Goal: Transaction & Acquisition: Book appointment/travel/reservation

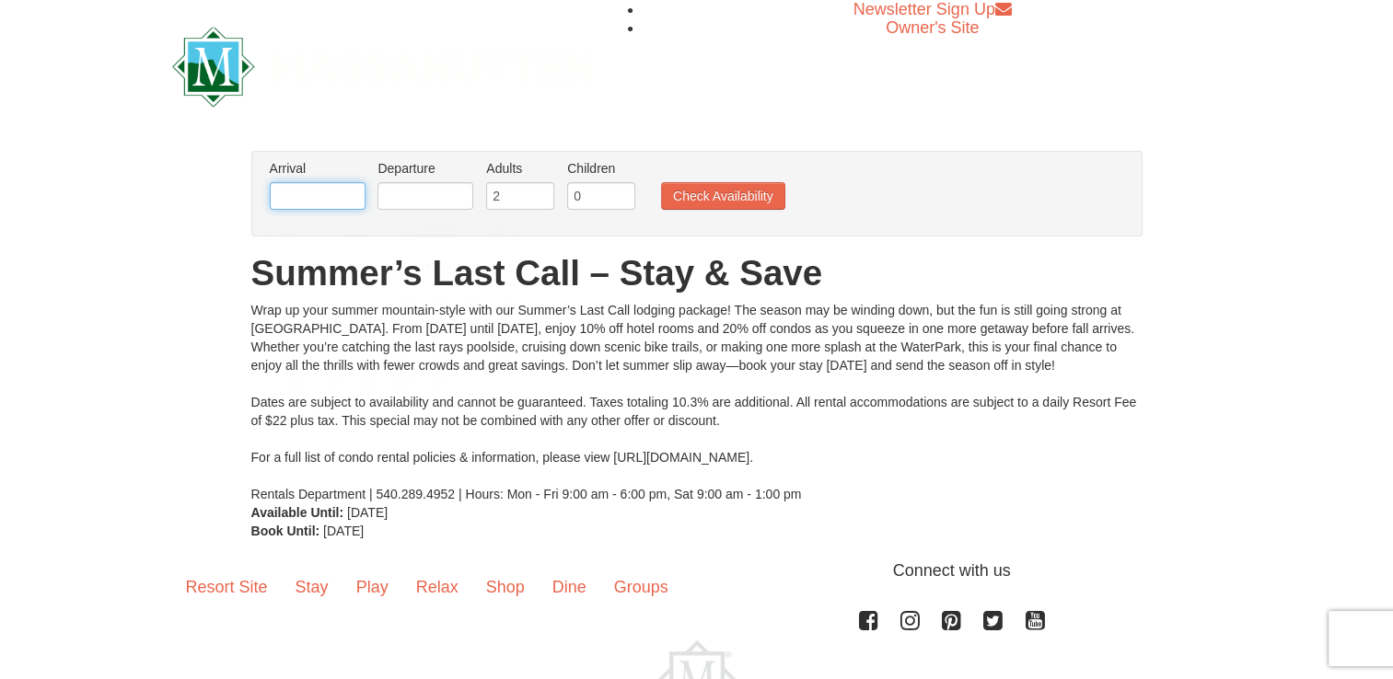
click at [331, 202] on input "text" at bounding box center [318, 196] width 96 height 28
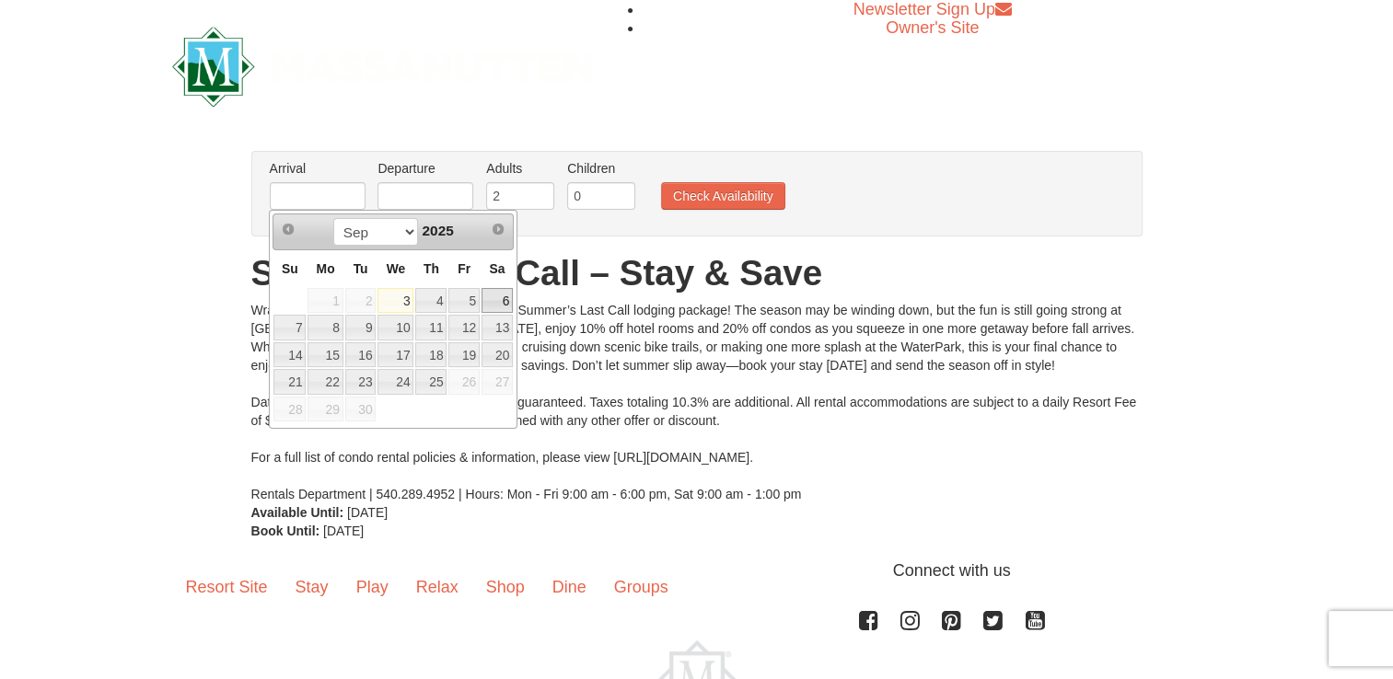
click at [491, 297] on link "6" at bounding box center [496, 301] width 31 height 26
type input "[DATE]"
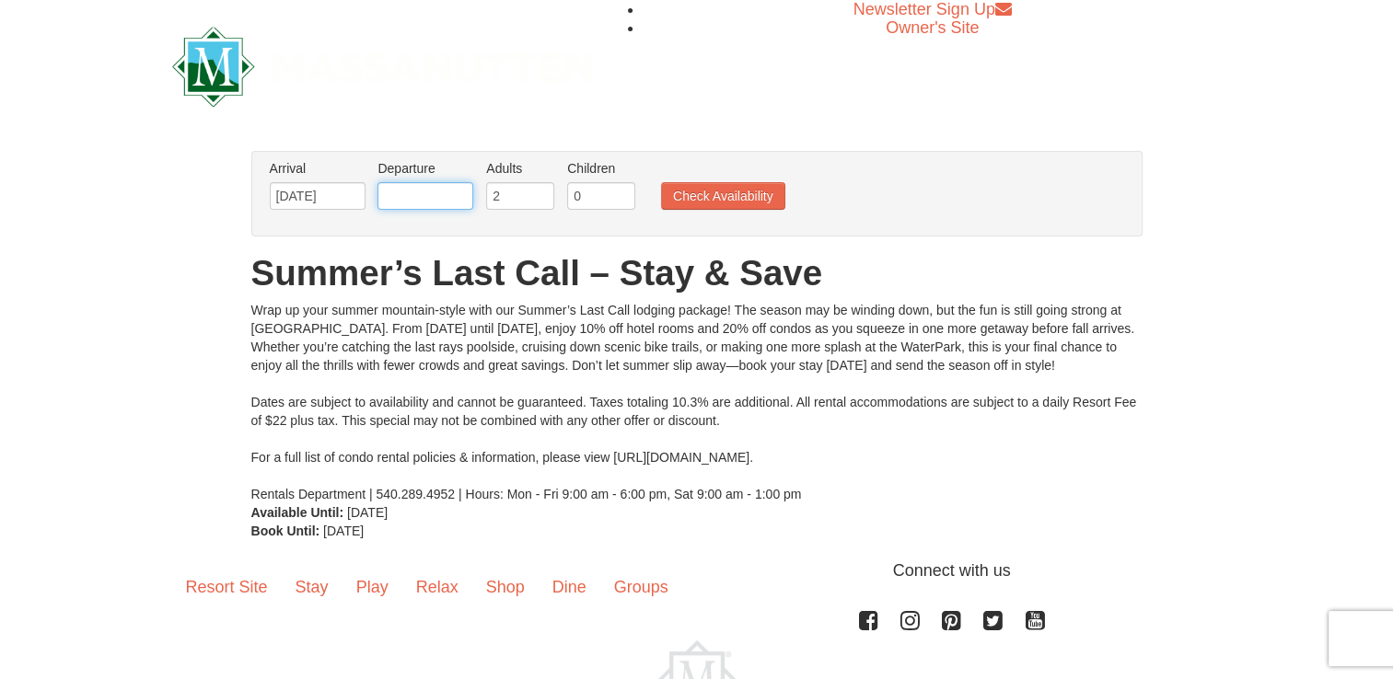
click at [425, 204] on input "text" at bounding box center [425, 196] width 96 height 28
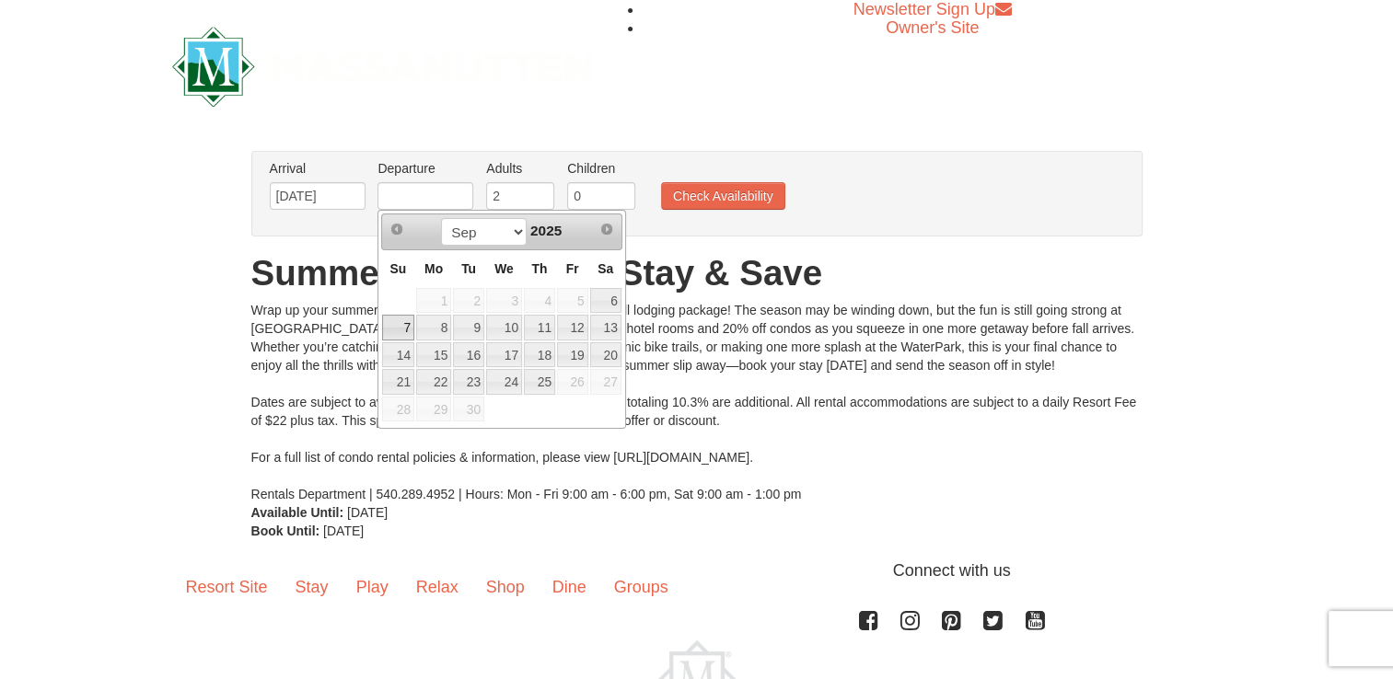
click at [399, 328] on link "7" at bounding box center [398, 328] width 32 height 26
type input "[DATE]"
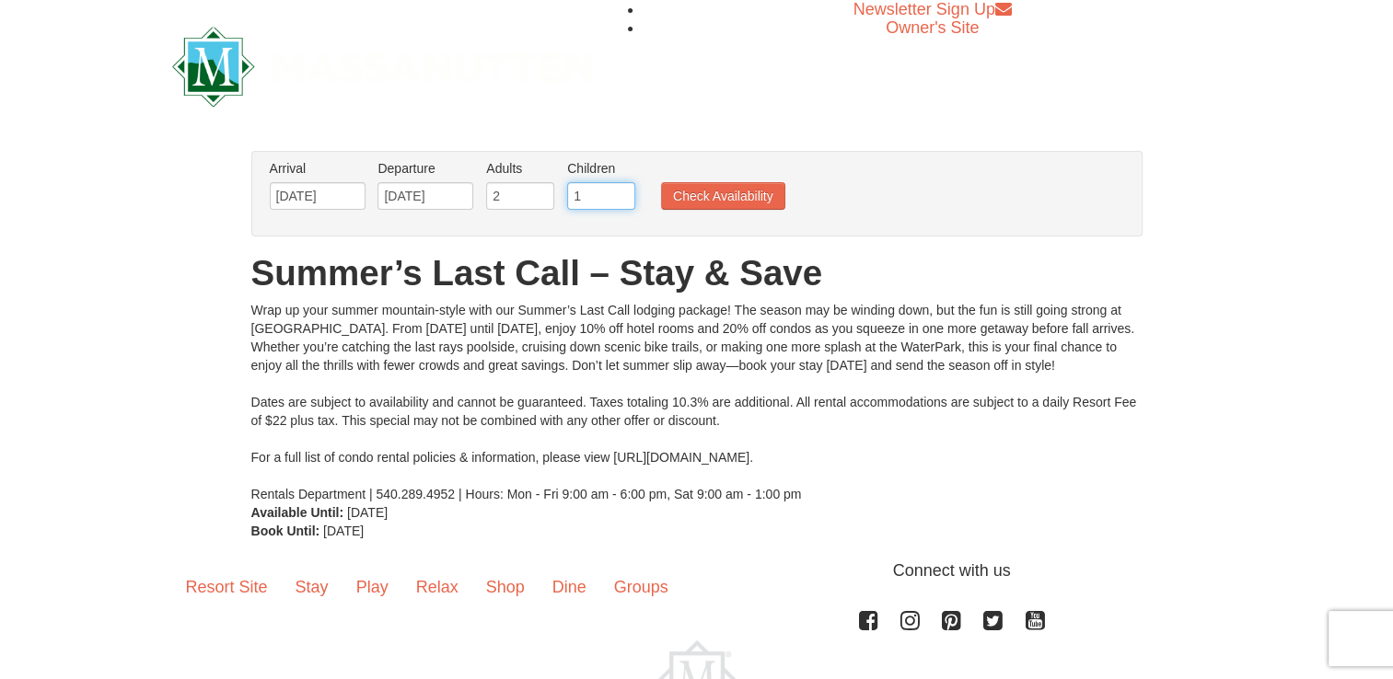
type input "1"
click at [620, 190] on input "1" at bounding box center [601, 196] width 68 height 28
click at [691, 193] on button "Check Availability" at bounding box center [723, 196] width 124 height 28
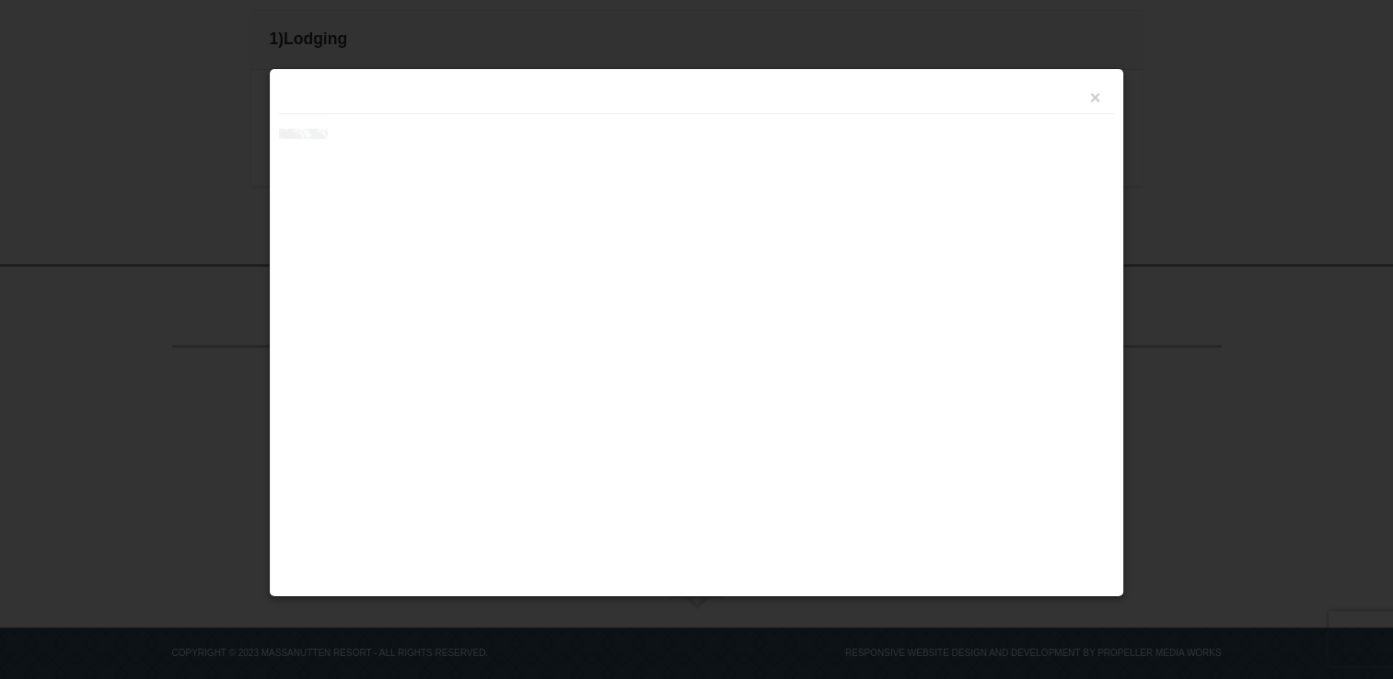
scroll to position [541, 0]
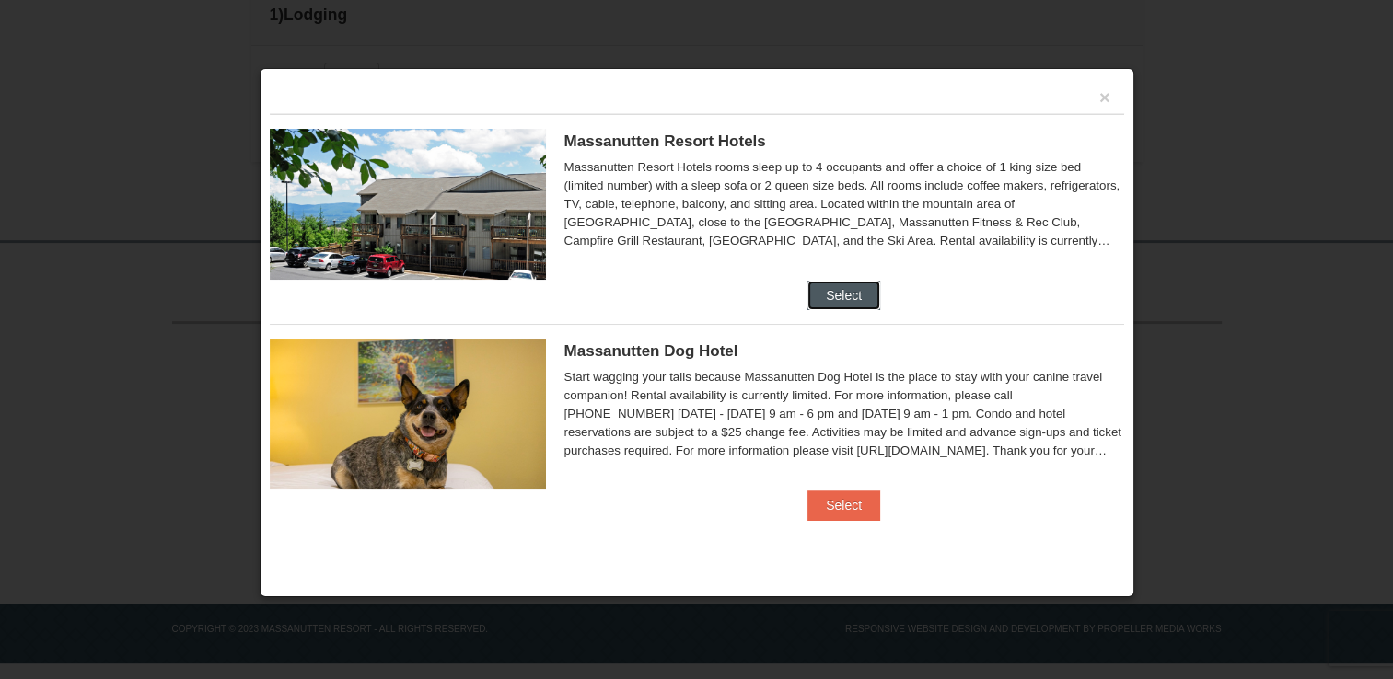
click at [846, 287] on button "Select" at bounding box center [843, 295] width 73 height 29
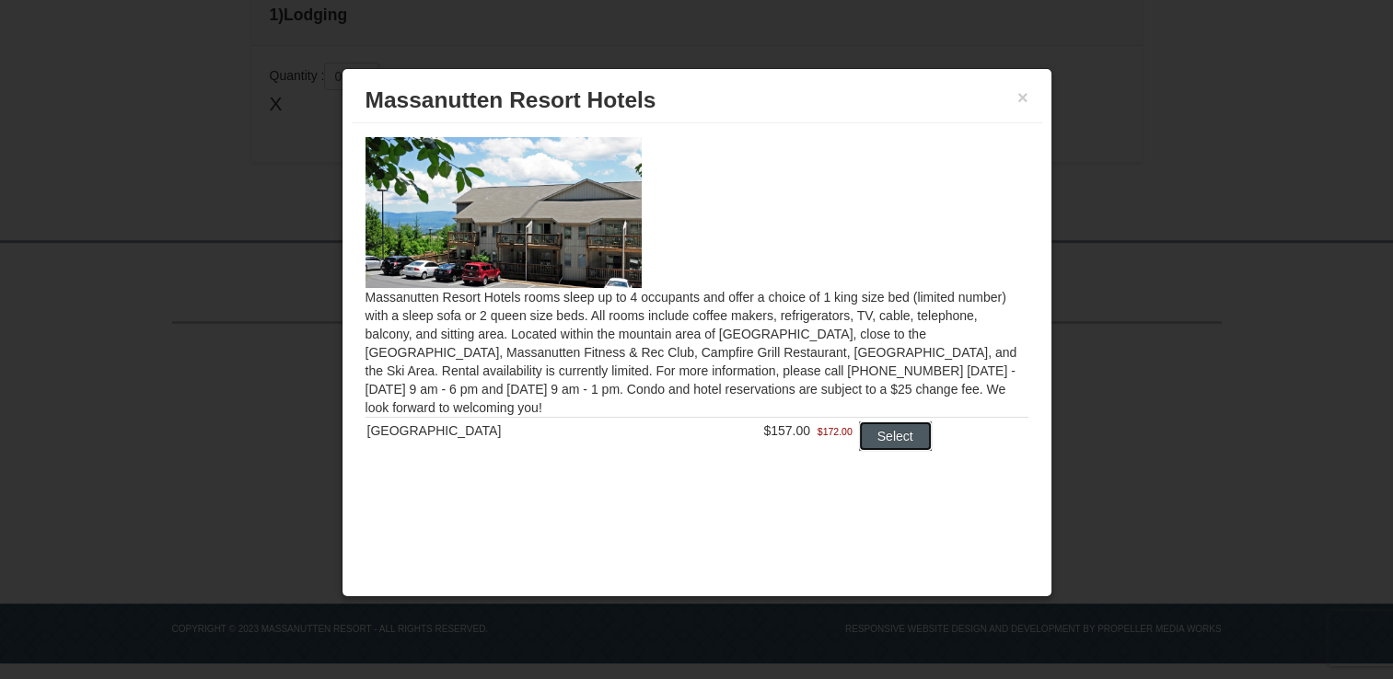
click at [902, 440] on button "Select" at bounding box center [895, 436] width 73 height 29
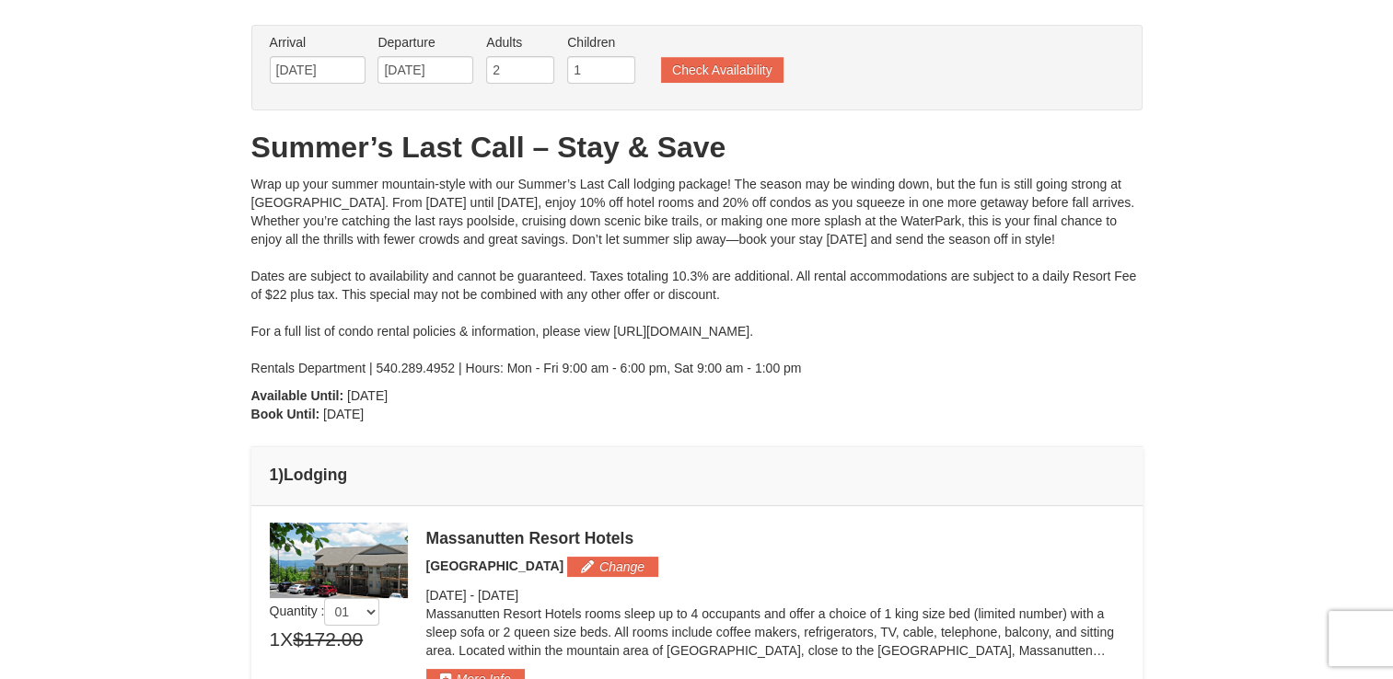
scroll to position [0, 0]
